Goal: Task Accomplishment & Management: Manage account settings

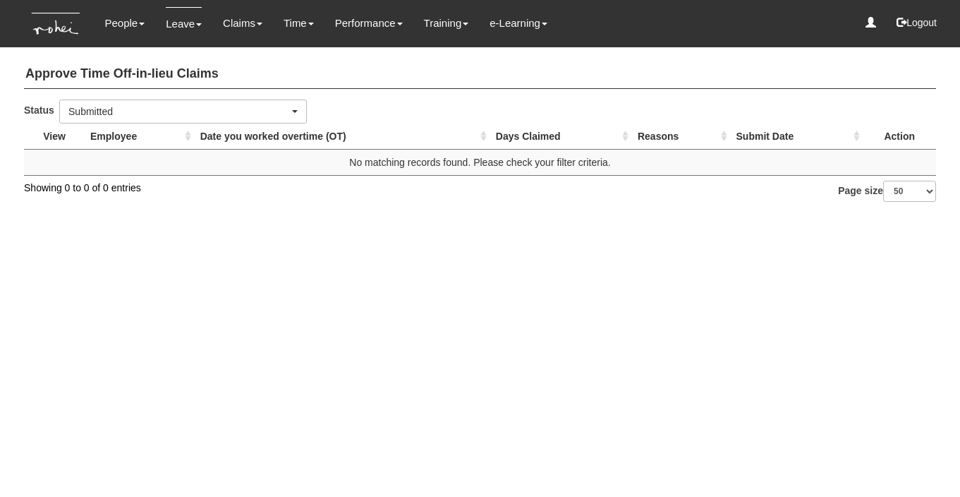
select select "50"
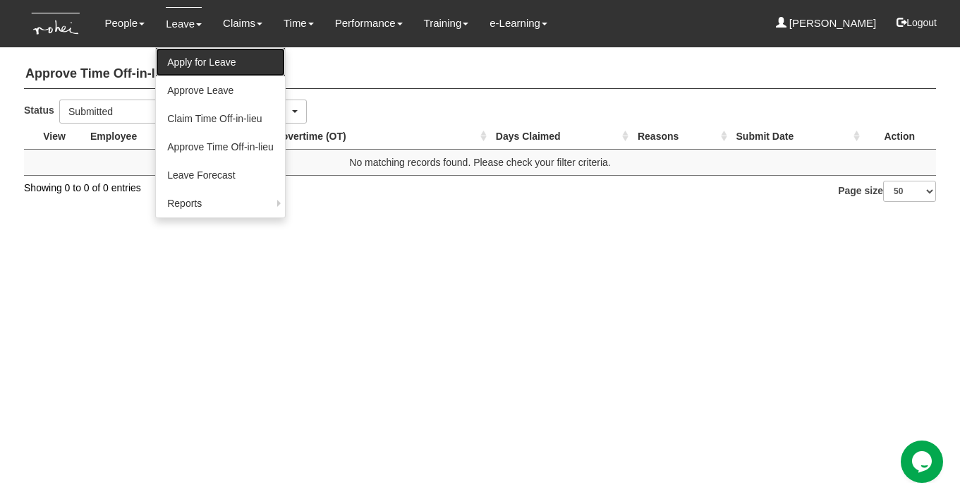
click at [186, 65] on link "Apply for Leave" at bounding box center [220, 62] width 129 height 28
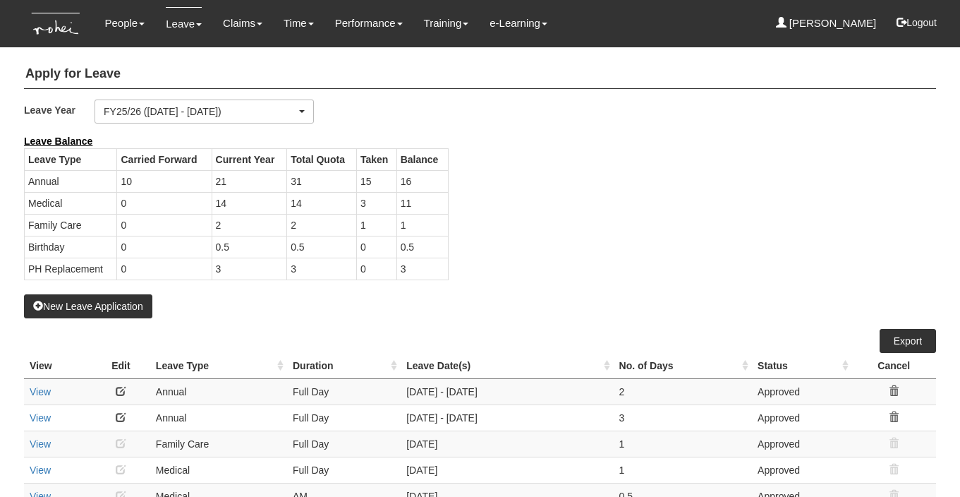
select select "50"
click at [182, 23] on link "Leave" at bounding box center [184, 23] width 36 height 33
click at [189, 28] on link "Leave" at bounding box center [184, 23] width 36 height 33
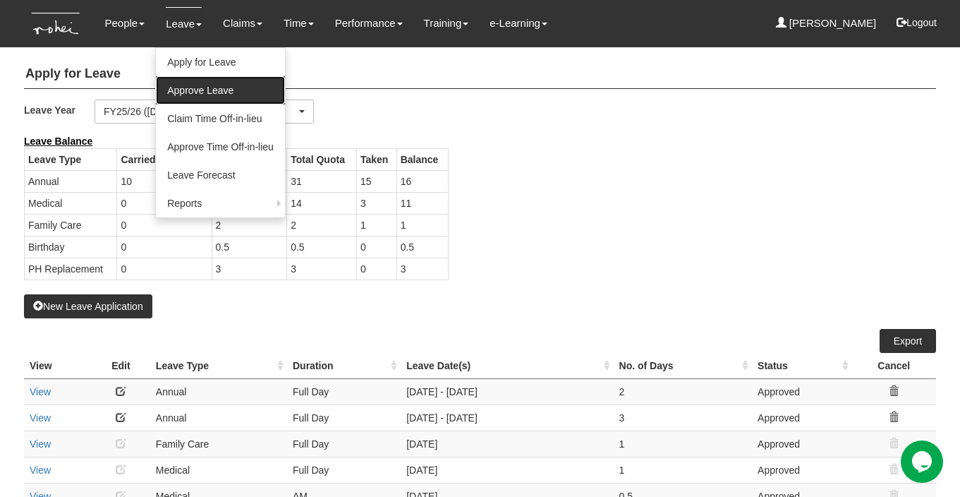
click at [193, 87] on link "Approve Leave" at bounding box center [220, 90] width 129 height 28
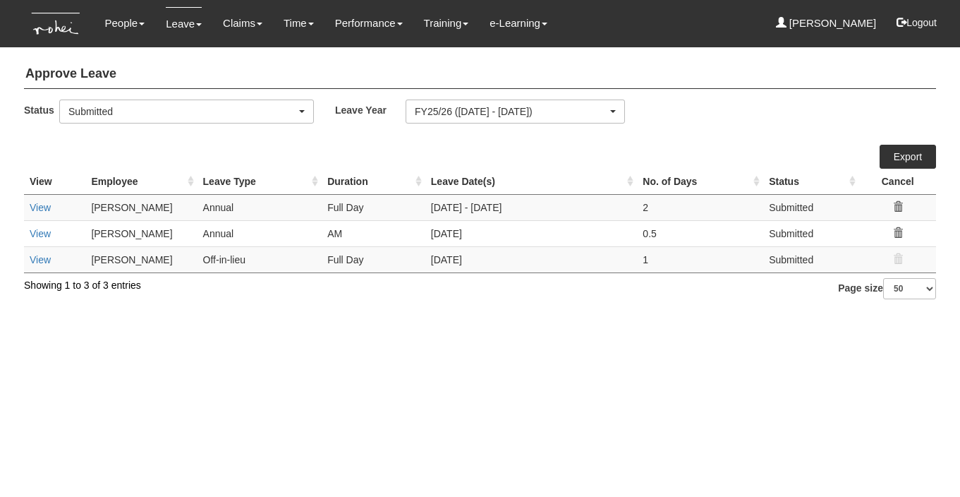
select select "50"
click at [30, 257] on link "View" at bounding box center [40, 259] width 21 height 11
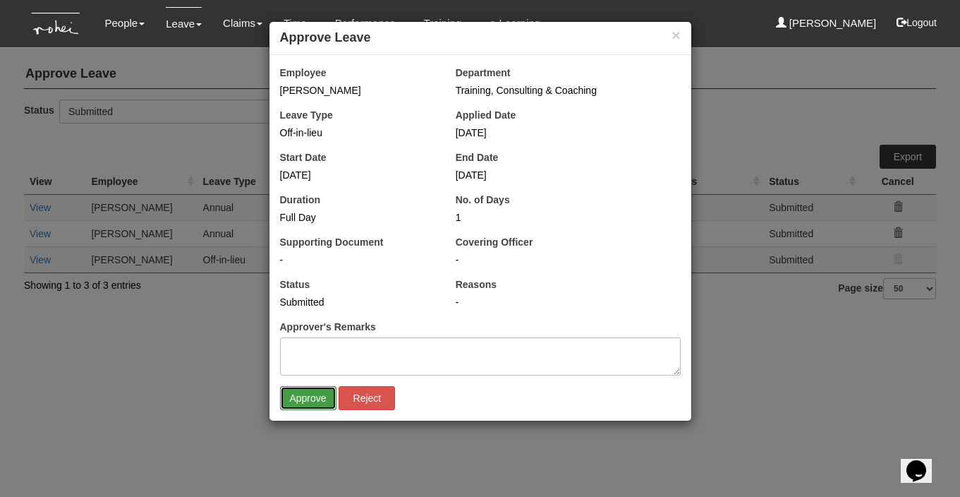
click at [305, 398] on input "Approve" at bounding box center [308, 398] width 56 height 24
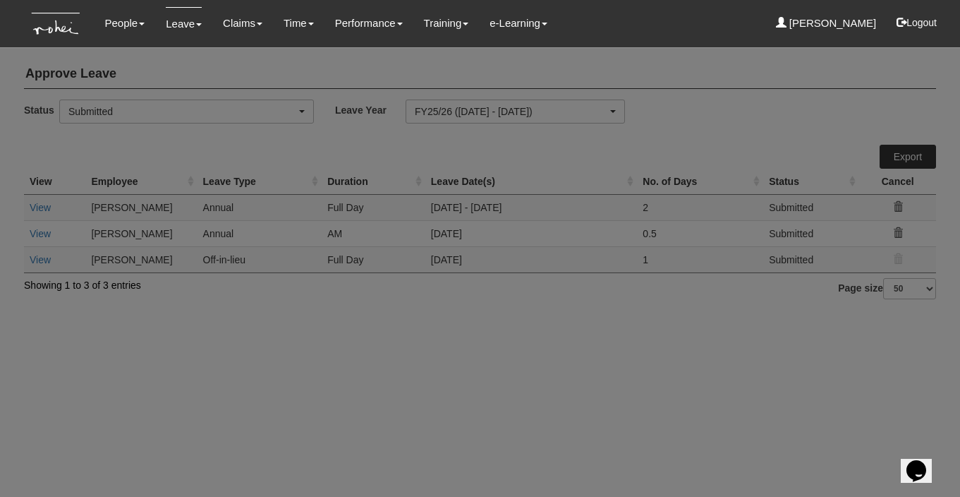
select select "50"
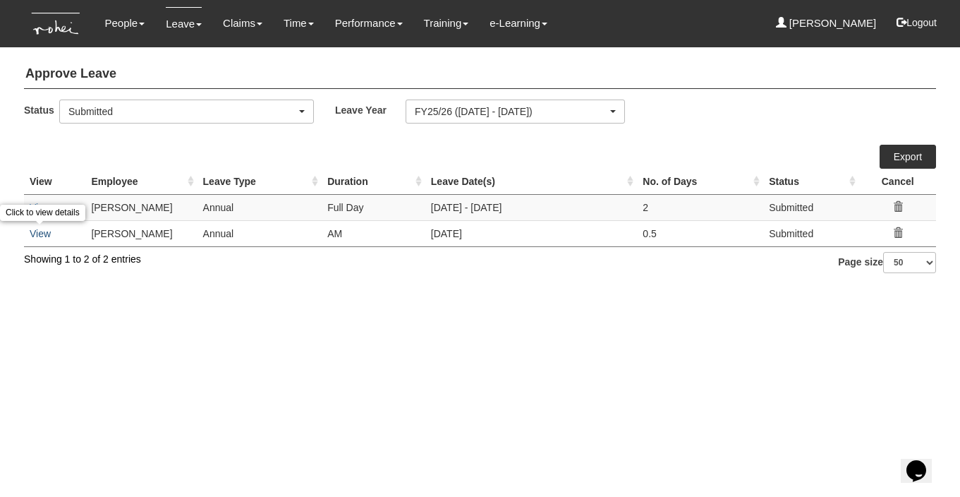
click at [40, 233] on link "View" at bounding box center [40, 233] width 21 height 11
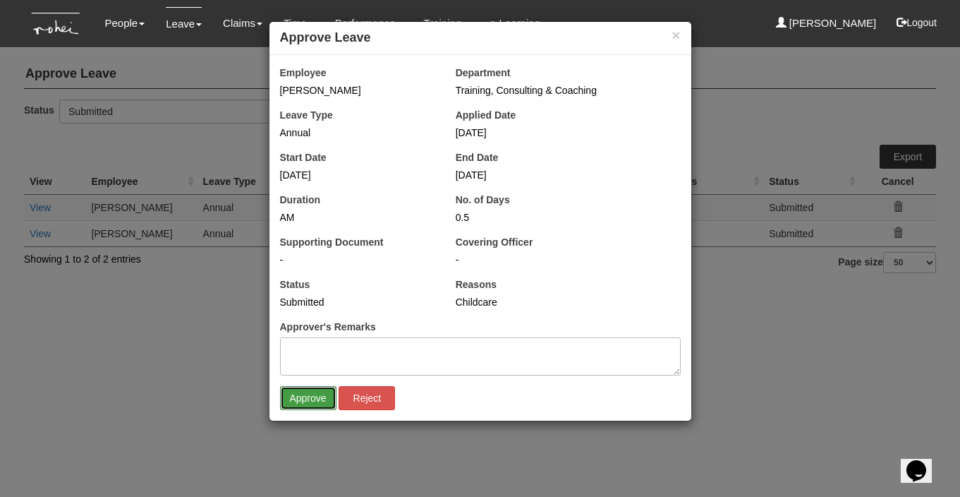
click at [311, 396] on input "Approve" at bounding box center [308, 398] width 56 height 24
select select "50"
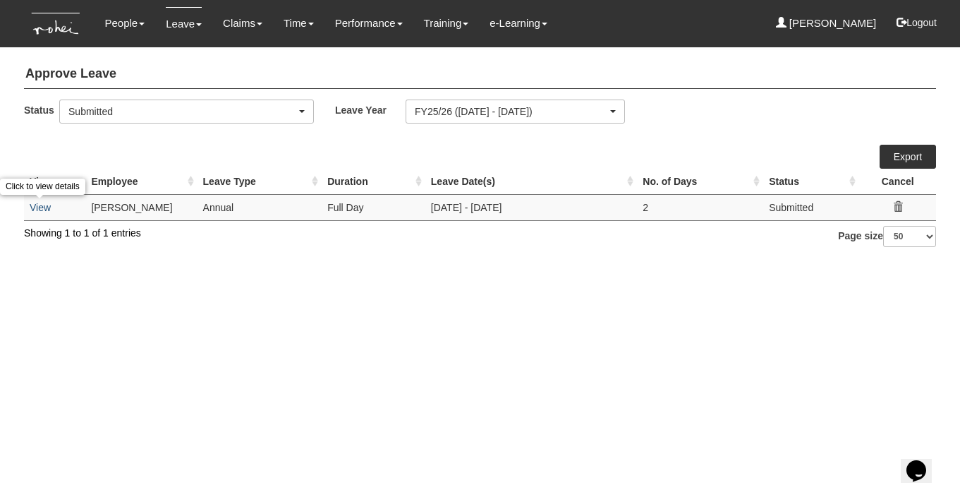
click at [39, 207] on link "View" at bounding box center [40, 207] width 21 height 11
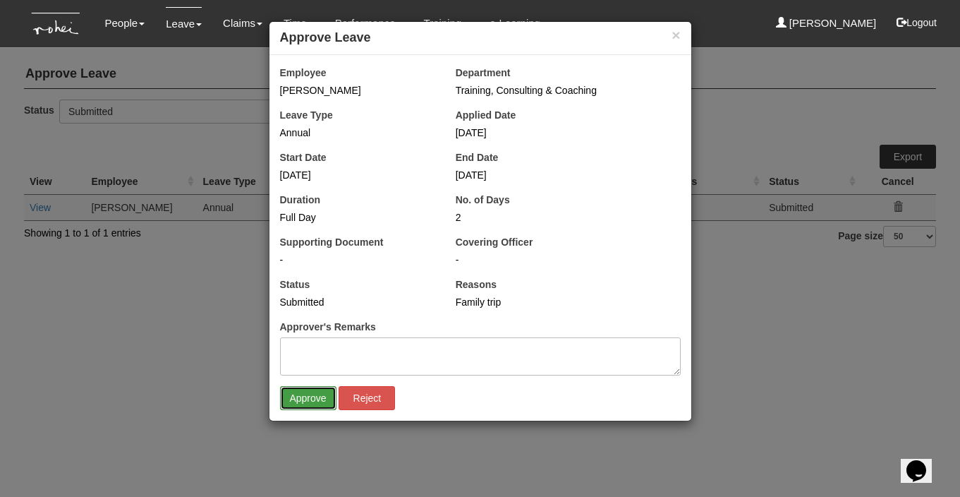
click at [305, 399] on input "Approve" at bounding box center [308, 398] width 56 height 24
select select "50"
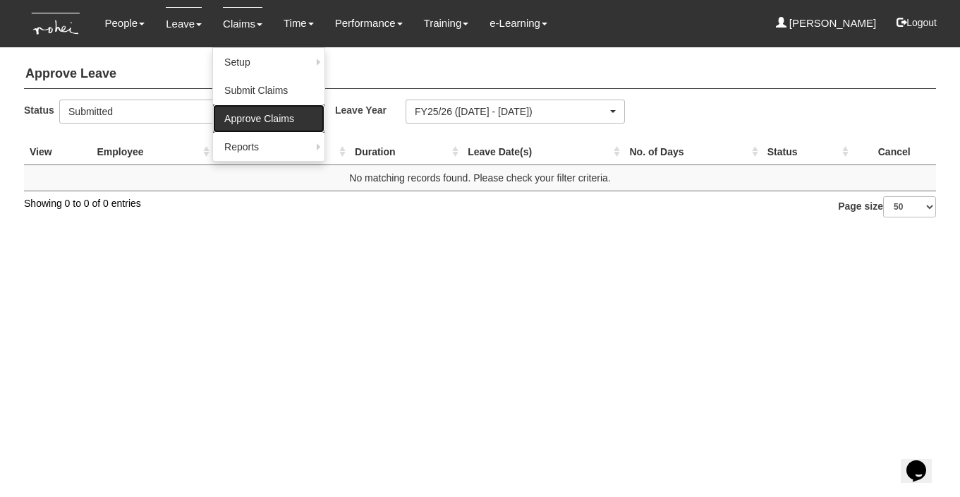
click at [239, 114] on link "Approve Claims" at bounding box center [268, 118] width 111 height 28
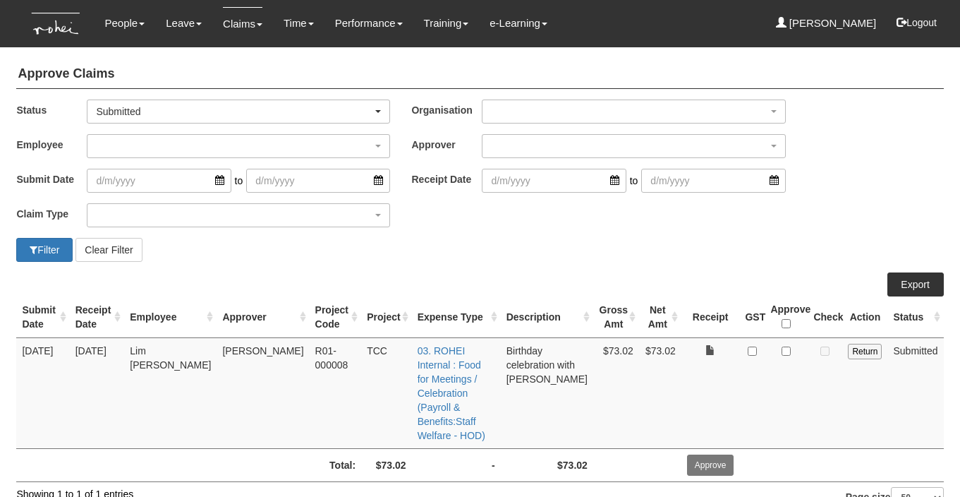
select select "50"
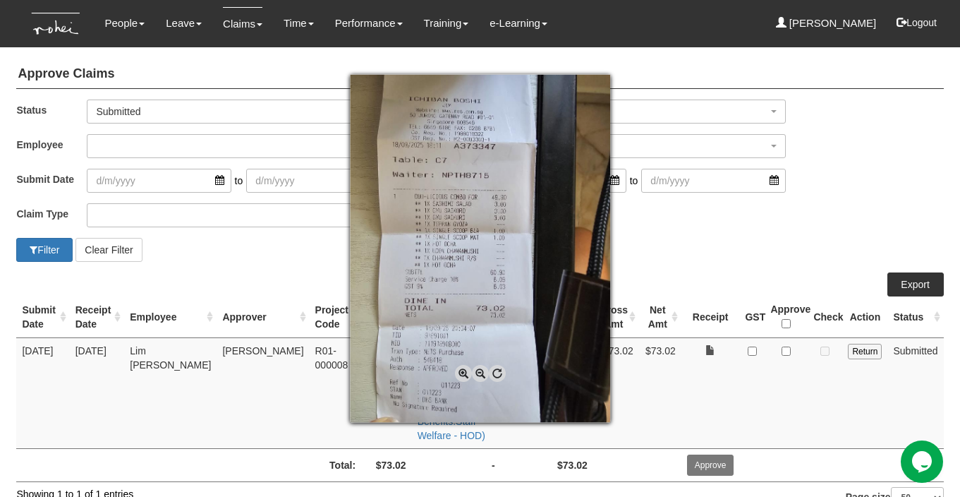
click at [754, 349] on div at bounding box center [480, 248] width 960 height 497
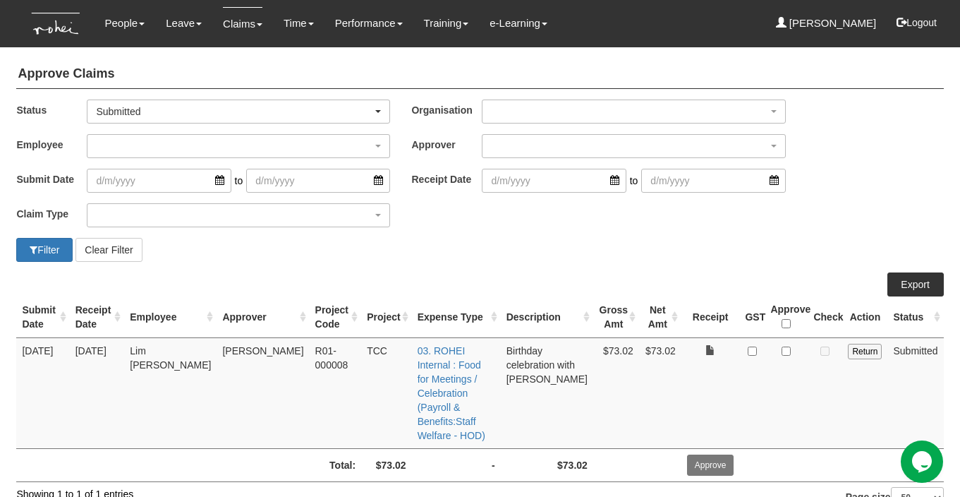
click at [747, 349] on td at bounding box center [751, 392] width 25 height 111
click at [753, 353] on input "checkbox" at bounding box center [752, 350] width 9 height 9
checkbox input "true"
click at [787, 351] on input "checkbox" at bounding box center [785, 350] width 9 height 9
checkbox input "true"
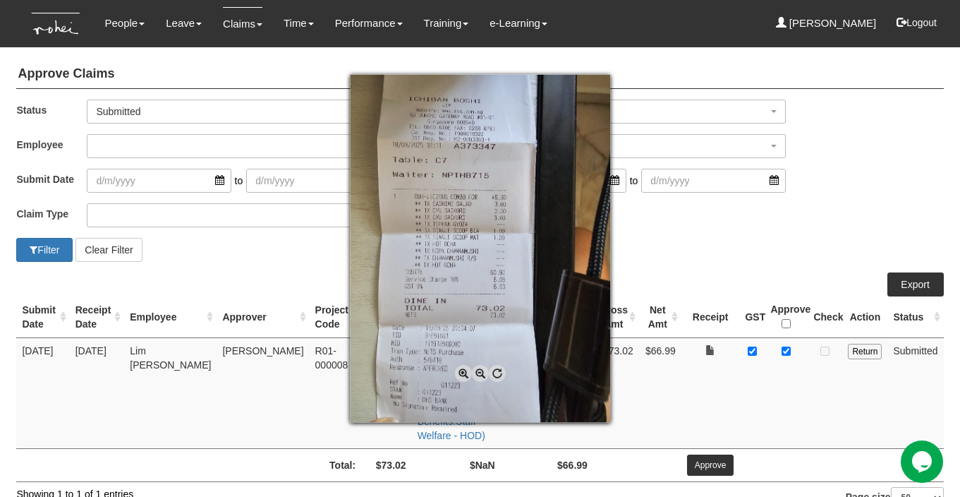
click at [698, 385] on div at bounding box center [480, 248] width 960 height 497
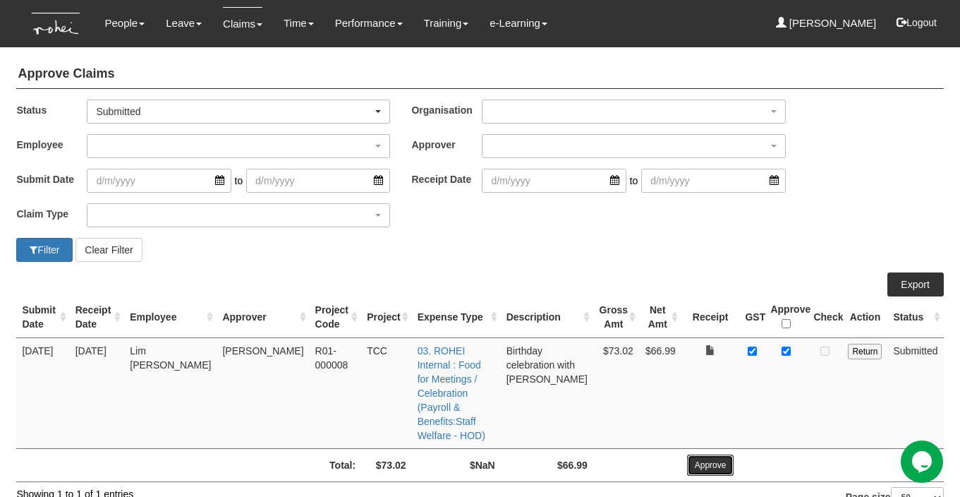
click at [711, 454] on input "Approve" at bounding box center [710, 464] width 47 height 21
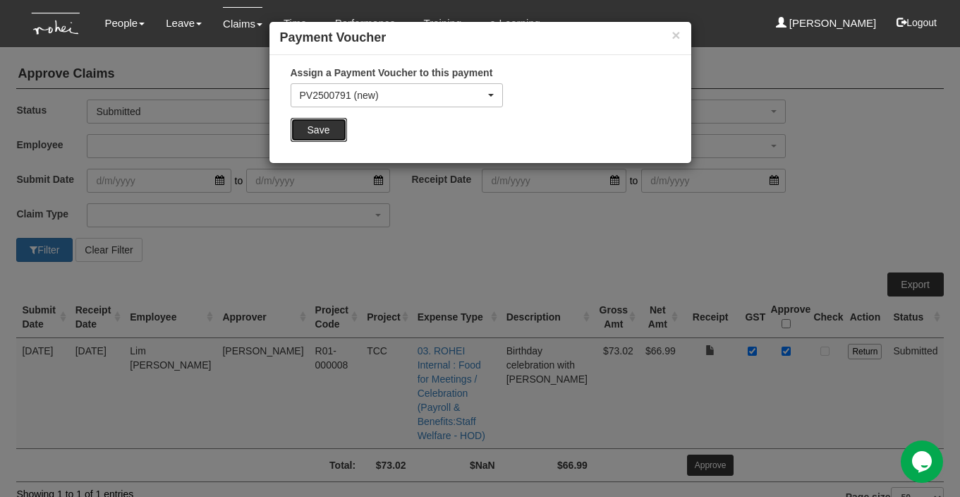
click at [327, 130] on input "Save" at bounding box center [319, 130] width 56 height 24
